Goal: Check status: Check status

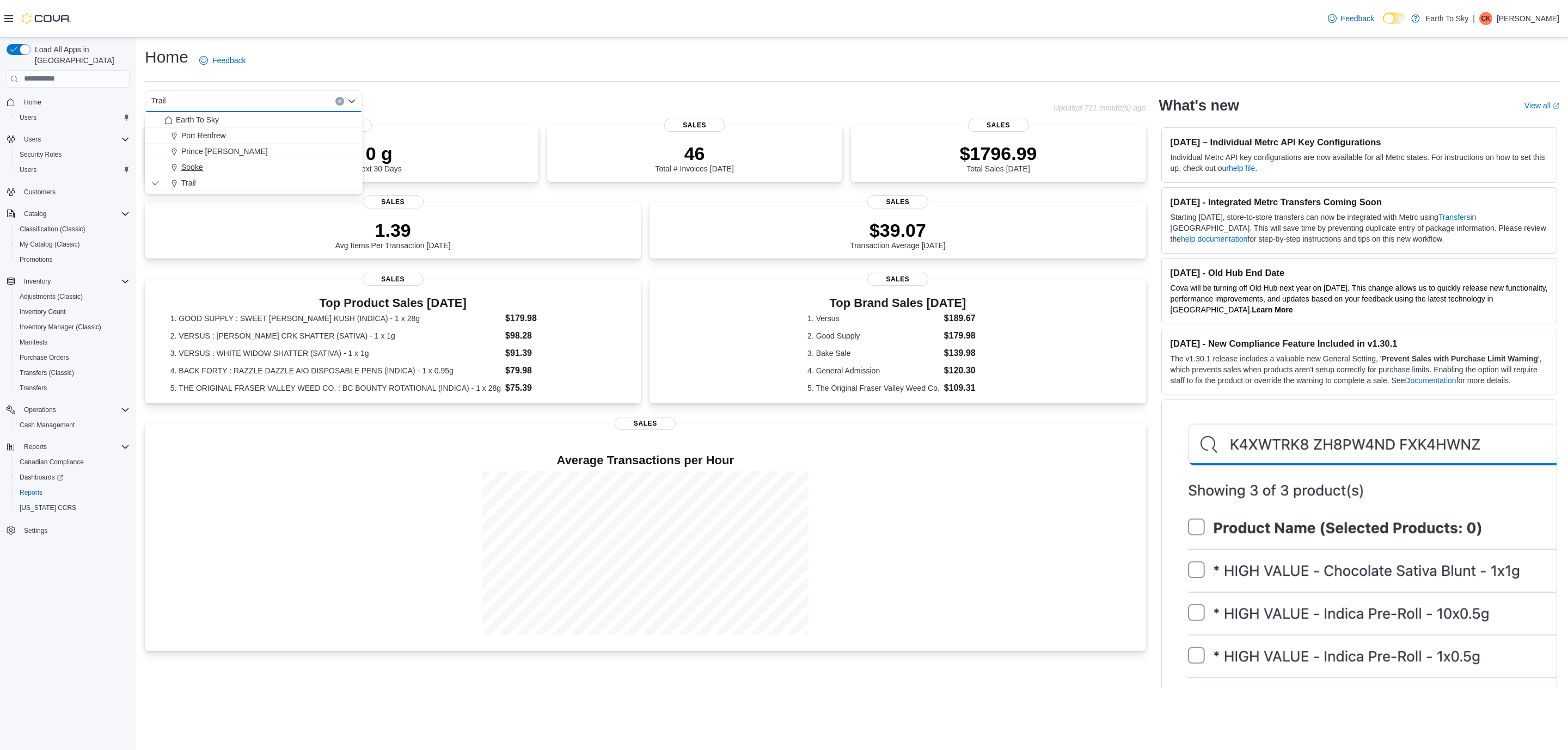
click at [199, 162] on span "Sooke" at bounding box center [192, 167] width 22 height 11
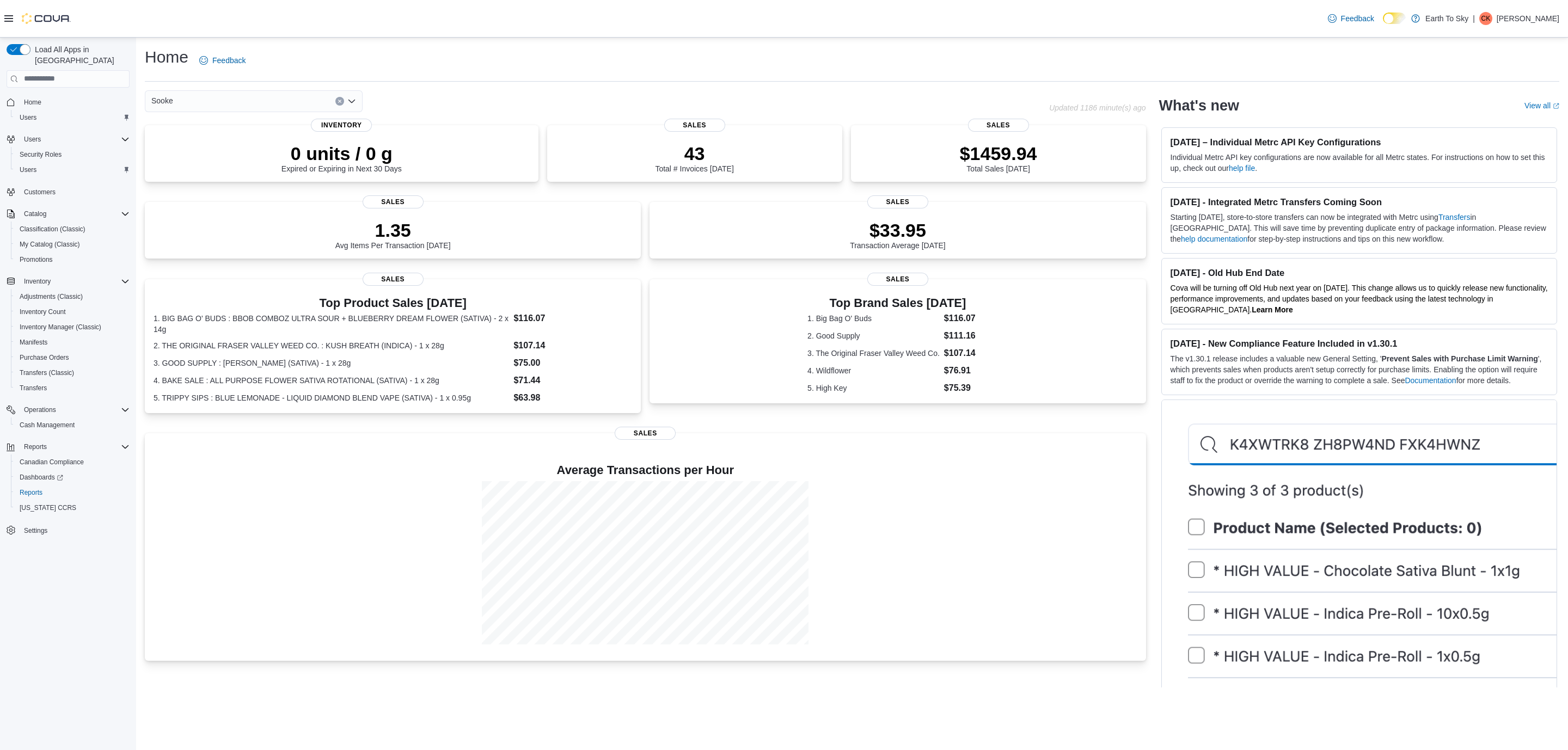
click at [189, 100] on div "Sooke" at bounding box center [254, 101] width 218 height 22
click at [204, 163] on div "Sooke" at bounding box center [250, 167] width 171 height 11
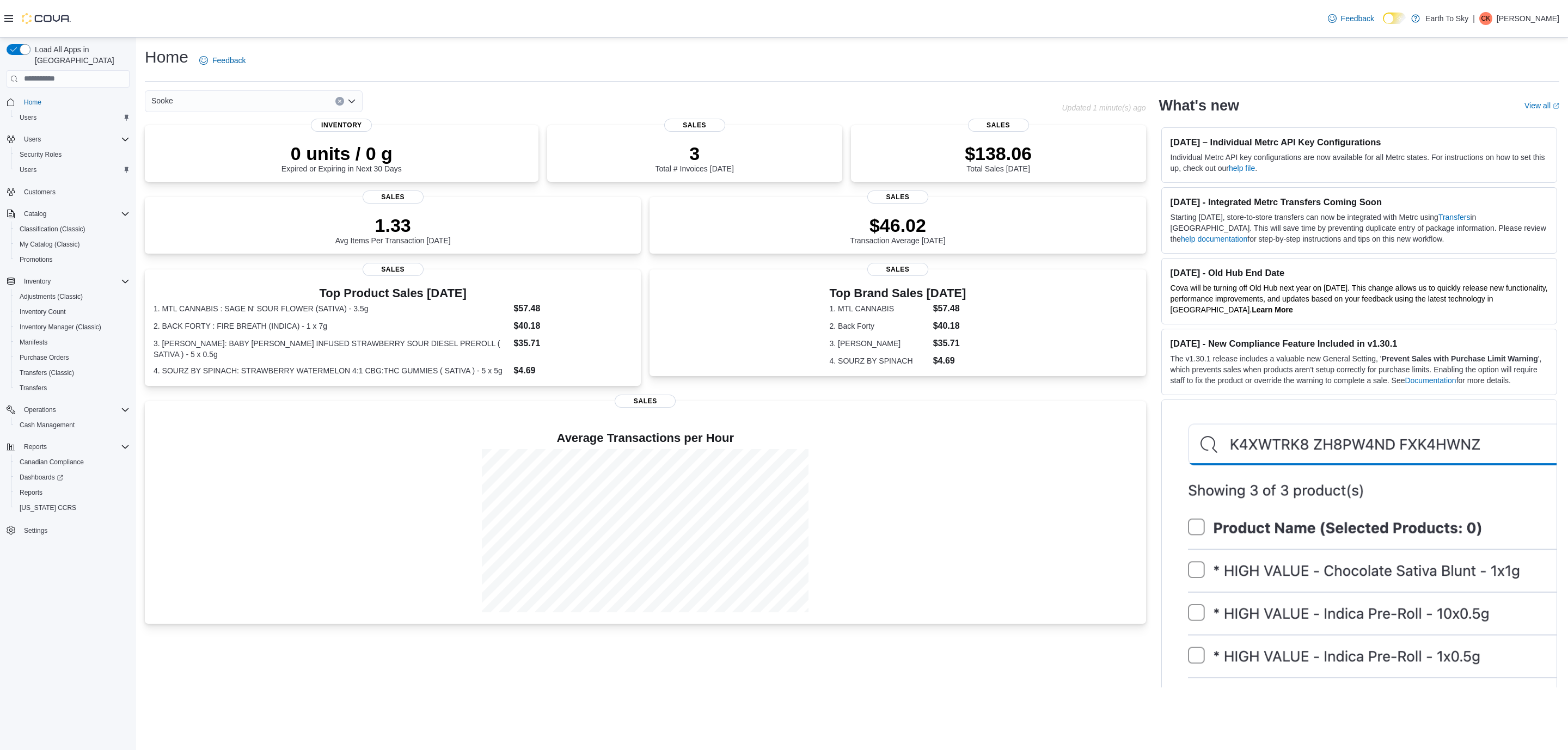
drag, startPoint x: 445, startPoint y: 0, endPoint x: 245, endPoint y: 97, distance: 222.3
click at [245, 96] on div "Sooke" at bounding box center [254, 101] width 218 height 22
click at [178, 180] on icon "Choose from the following options" at bounding box center [174, 183] width 9 height 9
